Goal: Task Accomplishment & Management: Use online tool/utility

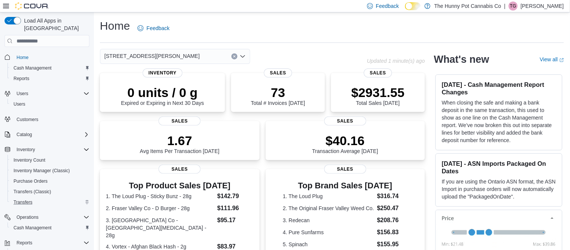
scroll to position [32, 0]
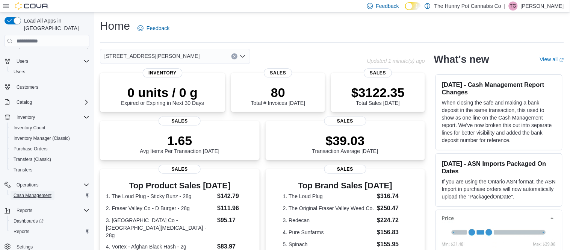
click at [50, 192] on span "Cash Management" at bounding box center [33, 195] width 38 height 6
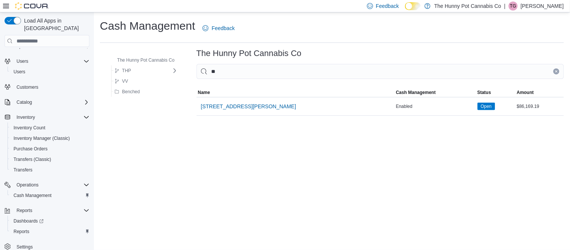
type input "***"
click at [222, 104] on span "[STREET_ADDRESS][PERSON_NAME]" at bounding box center [248, 107] width 95 height 8
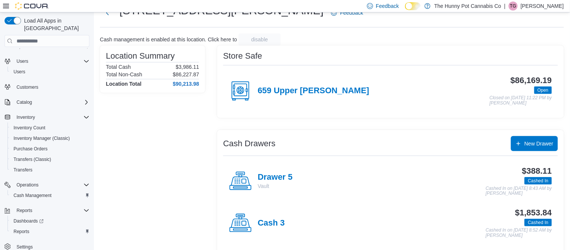
scroll to position [29, 0]
click at [257, 229] on div "Cash 3" at bounding box center [257, 222] width 56 height 23
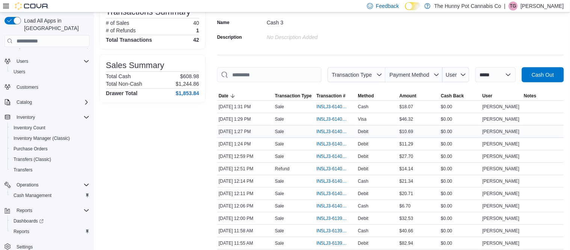
scroll to position [61, 0]
click at [335, 133] on span "IN5LJ3-6140719" at bounding box center [331, 131] width 31 height 6
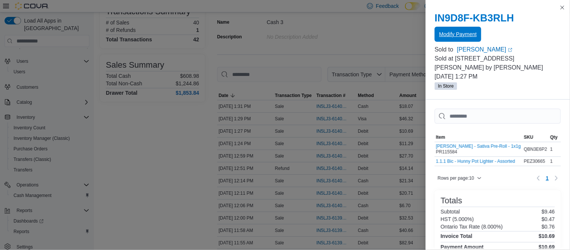
click at [460, 35] on span "Modify Payment" at bounding box center [458, 34] width 38 height 8
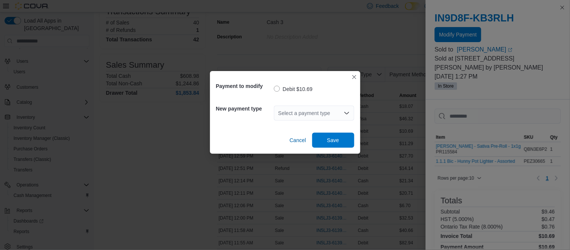
click at [346, 111] on icon "Open list of options" at bounding box center [347, 113] width 6 height 6
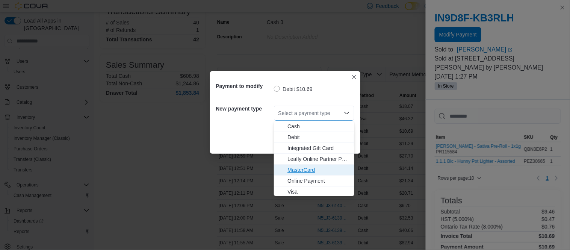
click at [322, 166] on span "MasterCard" at bounding box center [318, 170] width 62 height 8
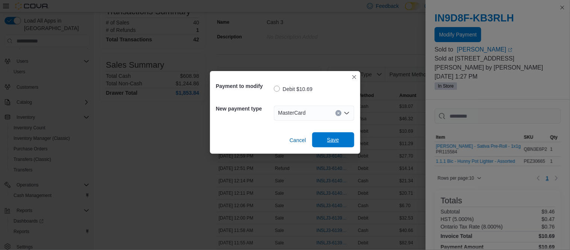
click at [335, 139] on span "Save" at bounding box center [333, 140] width 12 height 8
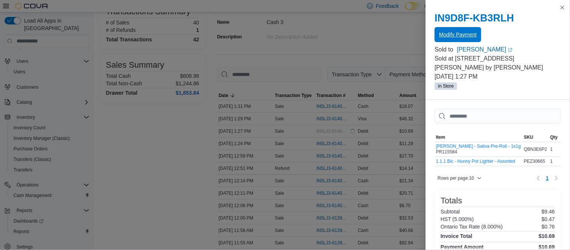
scroll to position [0, 0]
click at [564, 6] on button "Close this dialog" at bounding box center [562, 7] width 9 height 9
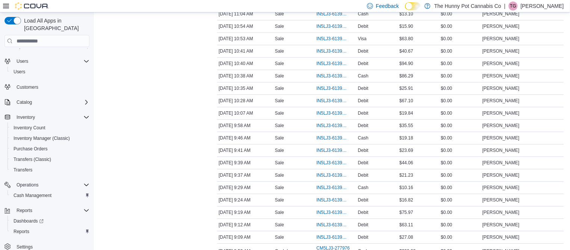
scroll to position [428, 0]
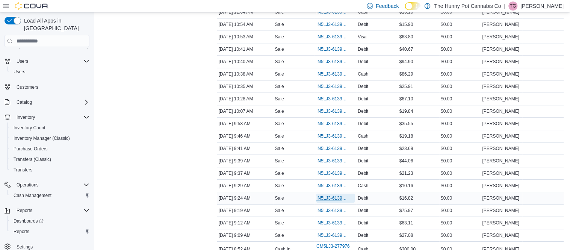
click at [342, 199] on span "IN5LJ3-6139143" at bounding box center [331, 198] width 31 height 6
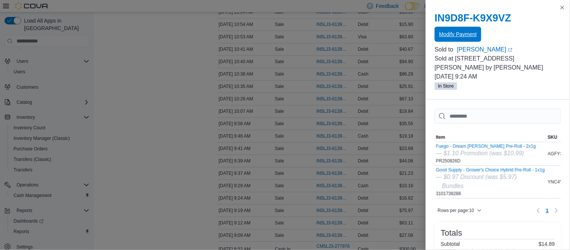
click at [472, 31] on span "Modify Payment" at bounding box center [458, 34] width 38 height 8
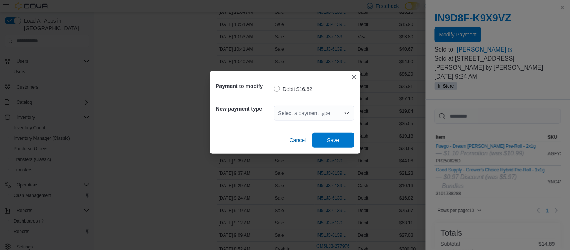
click at [348, 112] on icon "Open list of options" at bounding box center [346, 113] width 5 height 2
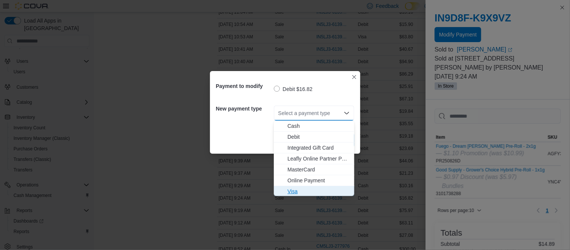
click at [311, 187] on span "Visa" at bounding box center [318, 191] width 62 height 8
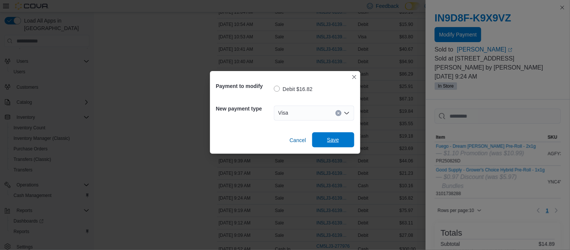
click at [322, 145] on span "Save" at bounding box center [333, 139] width 33 height 15
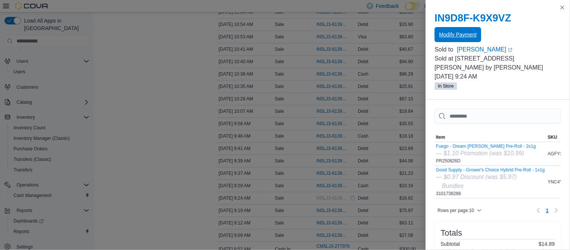
scroll to position [0, 0]
click at [562, 7] on button "Close this dialog" at bounding box center [562, 7] width 9 height 9
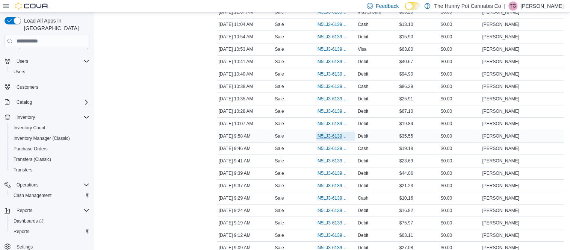
click at [333, 139] on span "IN5LJ3-6139296" at bounding box center [331, 136] width 31 height 6
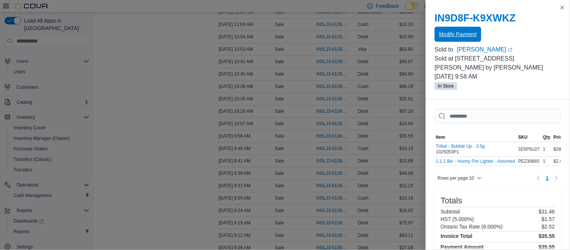
click at [446, 39] on span "Modify Payment" at bounding box center [458, 34] width 38 height 15
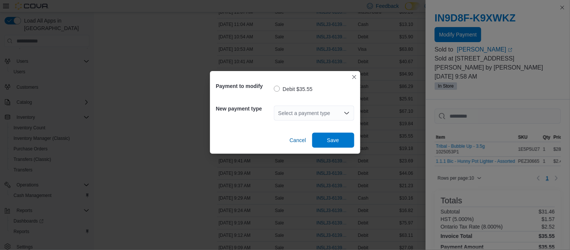
click at [347, 116] on icon "Open list of options" at bounding box center [347, 113] width 6 height 6
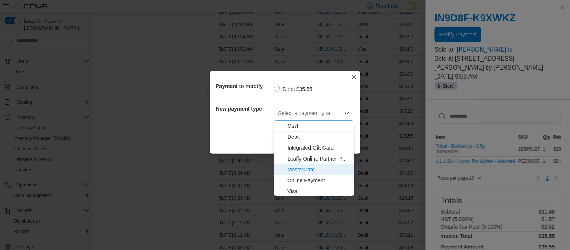
click at [324, 169] on span "MasterCard" at bounding box center [318, 170] width 62 height 8
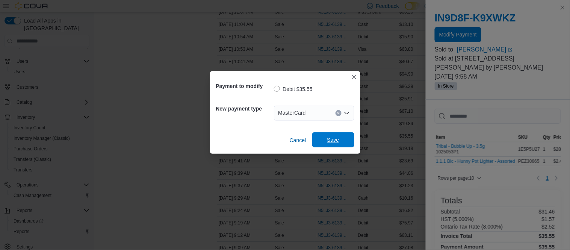
click at [334, 146] on span "Save" at bounding box center [333, 139] width 33 height 15
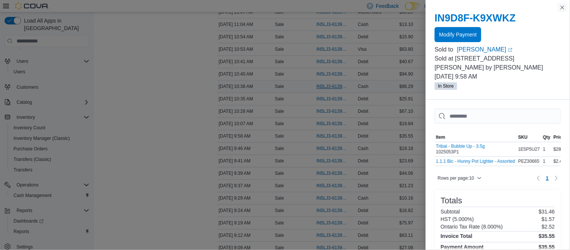
click at [564, 7] on button "Close this dialog" at bounding box center [562, 7] width 9 height 9
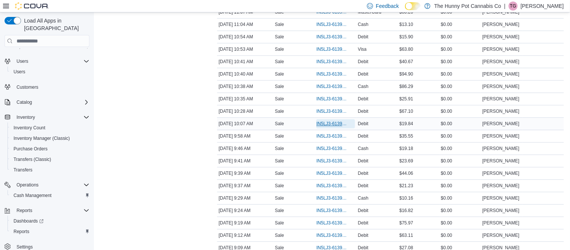
click at [327, 126] on span "IN5LJ3-6139340" at bounding box center [331, 124] width 31 height 6
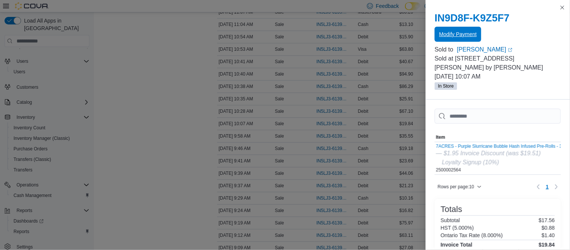
click at [445, 36] on span "Modify Payment" at bounding box center [458, 34] width 38 height 8
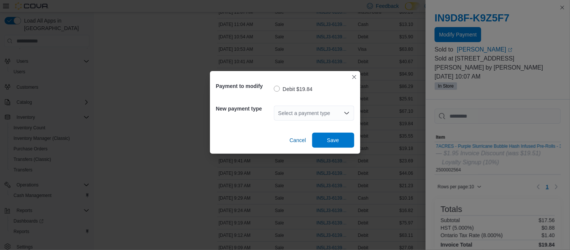
click at [350, 112] on div "Select a payment type" at bounding box center [314, 113] width 80 height 15
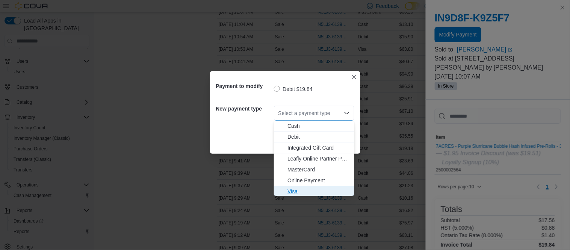
click at [308, 186] on button "Visa" at bounding box center [314, 191] width 80 height 11
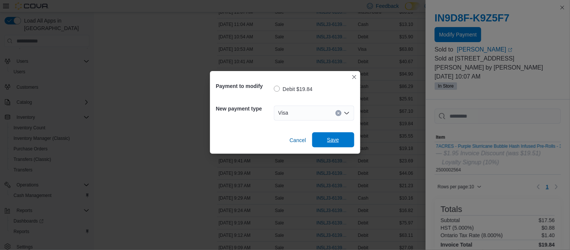
click at [321, 144] on span "Save" at bounding box center [333, 139] width 33 height 15
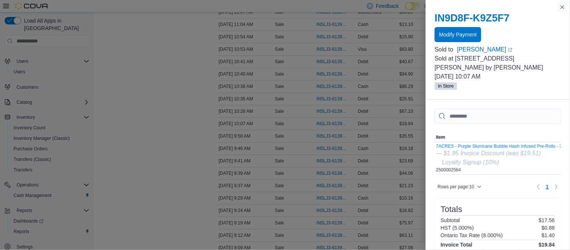
click at [564, 8] on button "Close this dialog" at bounding box center [562, 7] width 9 height 9
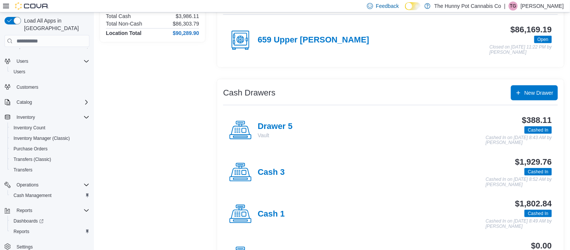
scroll to position [84, 0]
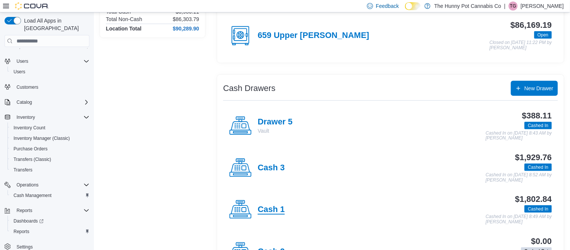
click at [262, 211] on h4 "Cash 1" at bounding box center [271, 210] width 27 height 10
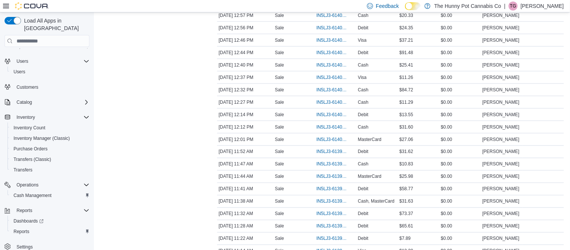
scroll to position [216, 0]
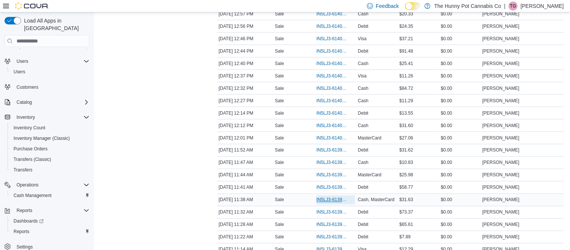
click at [331, 199] on span "IN5LJ3-6139838" at bounding box center [331, 200] width 31 height 6
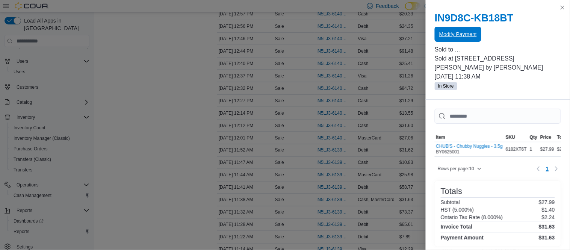
click at [456, 35] on span "Modify Payment" at bounding box center [458, 34] width 38 height 8
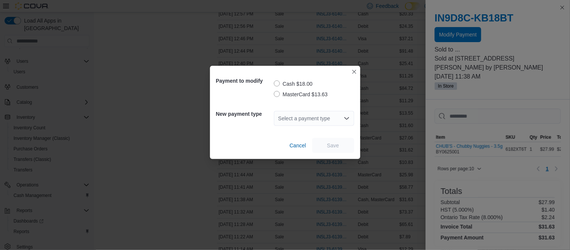
click at [277, 94] on label "MasterCard $13.63" at bounding box center [301, 94] width 54 height 9
click at [345, 120] on icon "Open list of options" at bounding box center [347, 118] width 6 height 6
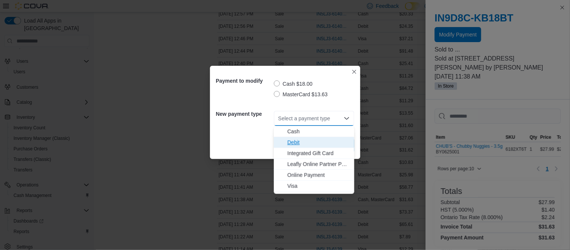
click at [325, 143] on span "Debit" at bounding box center [318, 143] width 62 height 8
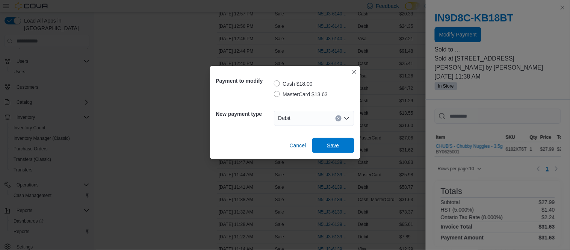
click at [325, 143] on span "Save" at bounding box center [333, 145] width 33 height 15
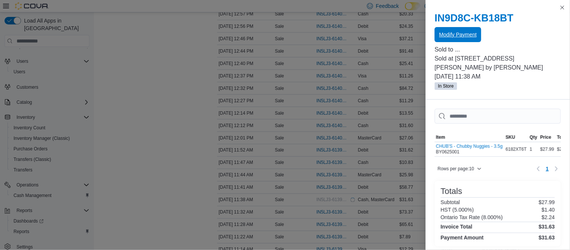
scroll to position [0, 0]
click at [564, 8] on button "Close this dialog" at bounding box center [562, 7] width 9 height 9
